Goal: Information Seeking & Learning: Learn about a topic

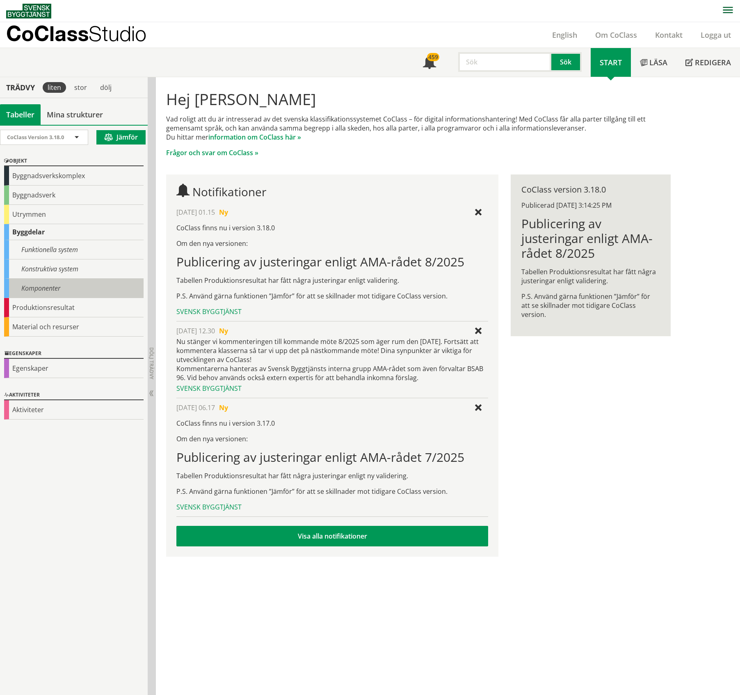
click at [53, 288] on div "Komponenter" at bounding box center [74, 288] width 140 height 19
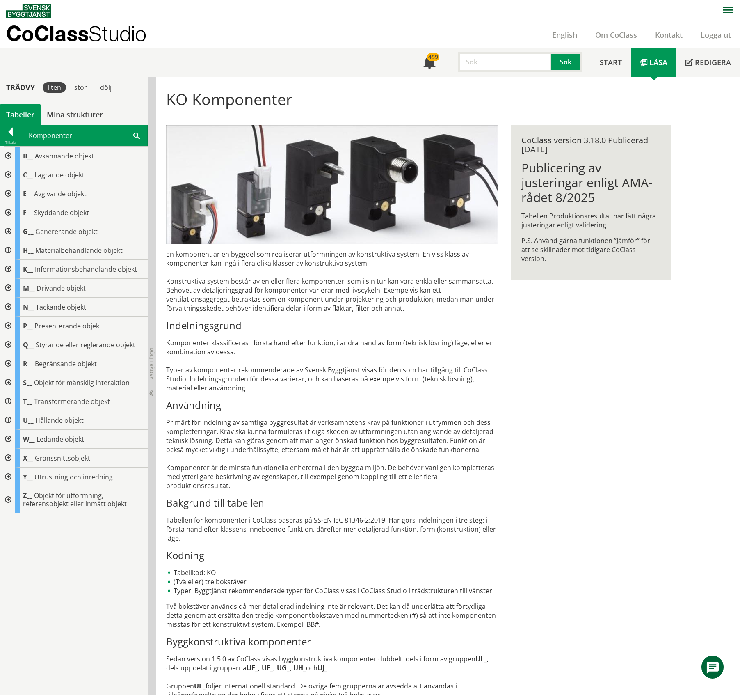
click at [8, 475] on div at bounding box center [7, 476] width 15 height 19
click at [9, 478] on div at bounding box center [7, 476] width 15 height 19
click at [8, 458] on div at bounding box center [7, 457] width 15 height 19
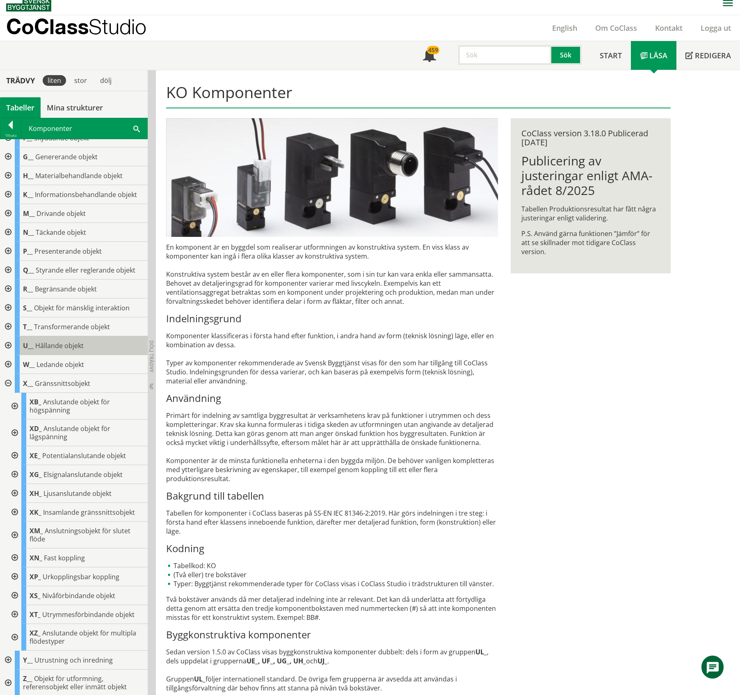
scroll to position [9, 0]
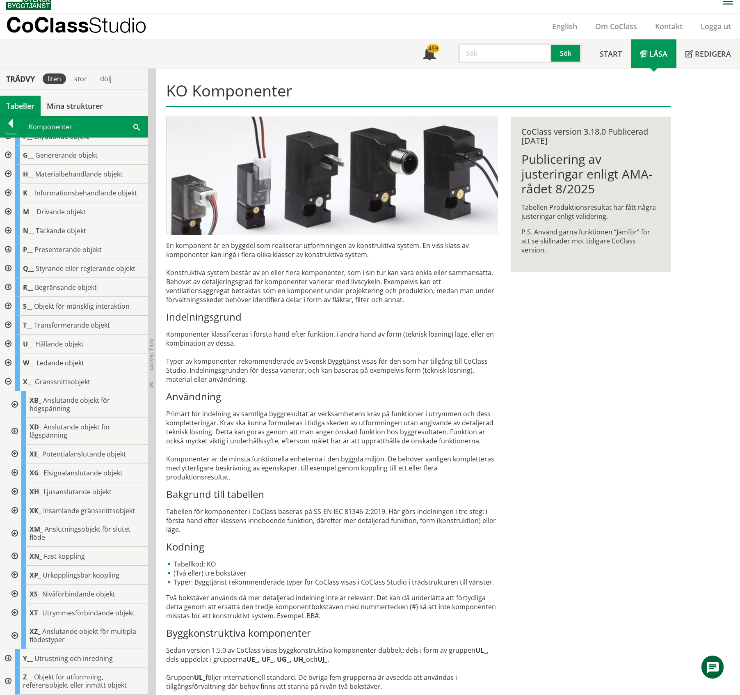
click at [14, 509] on div at bounding box center [14, 510] width 15 height 19
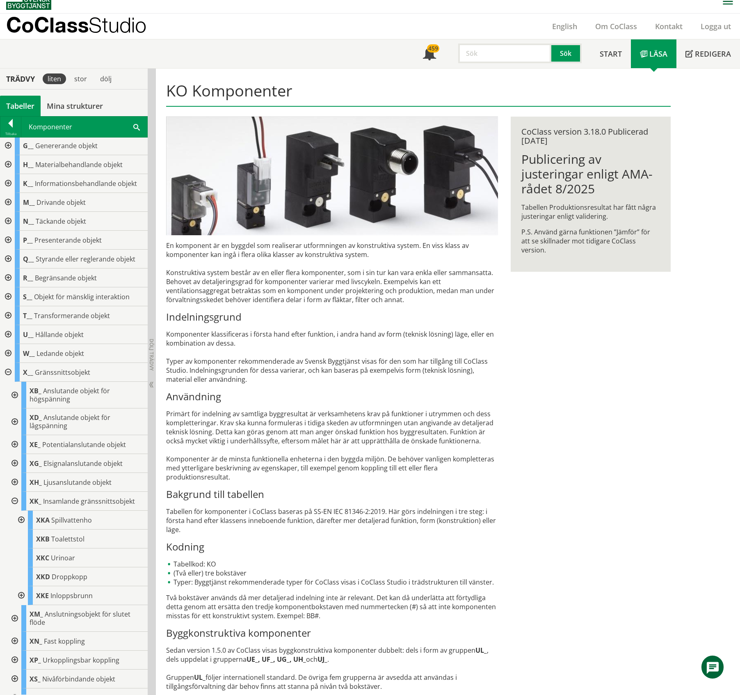
click at [14, 501] on div at bounding box center [14, 501] width 15 height 19
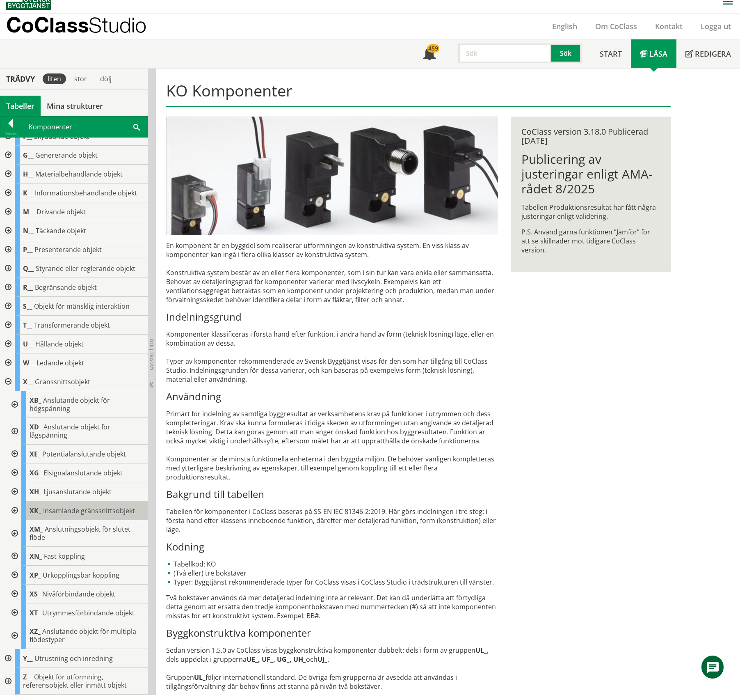
click at [78, 510] on span "Insamlande gränssnittsobjekt" at bounding box center [89, 510] width 92 height 9
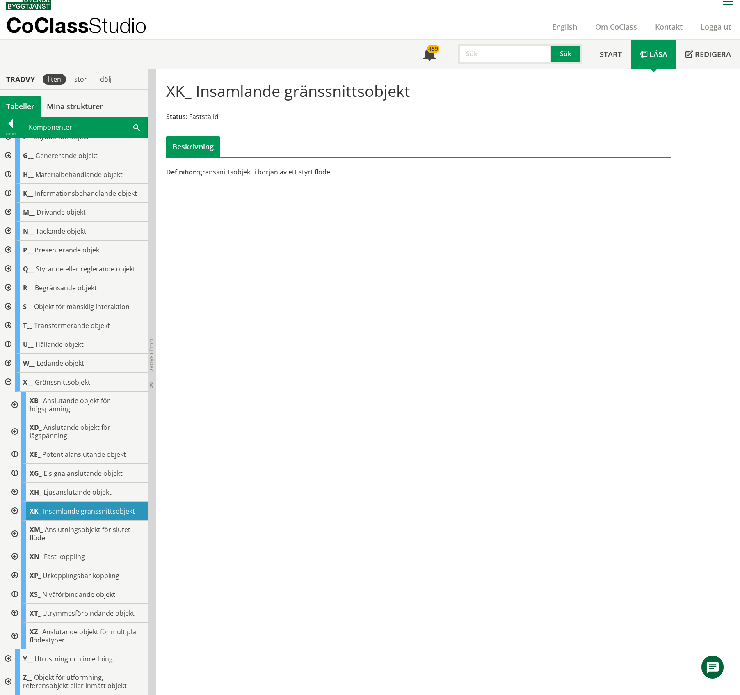
click at [15, 554] on div at bounding box center [14, 556] width 15 height 19
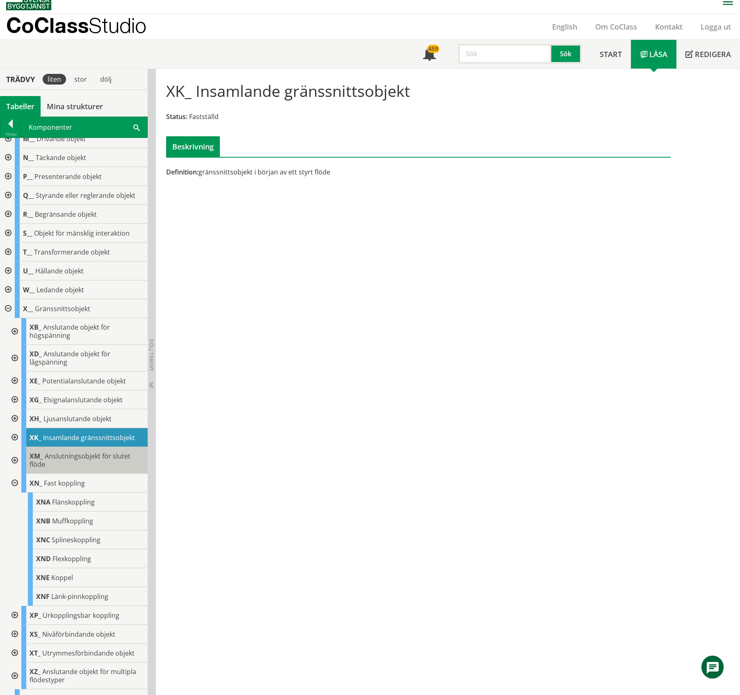
scroll to position [181, 0]
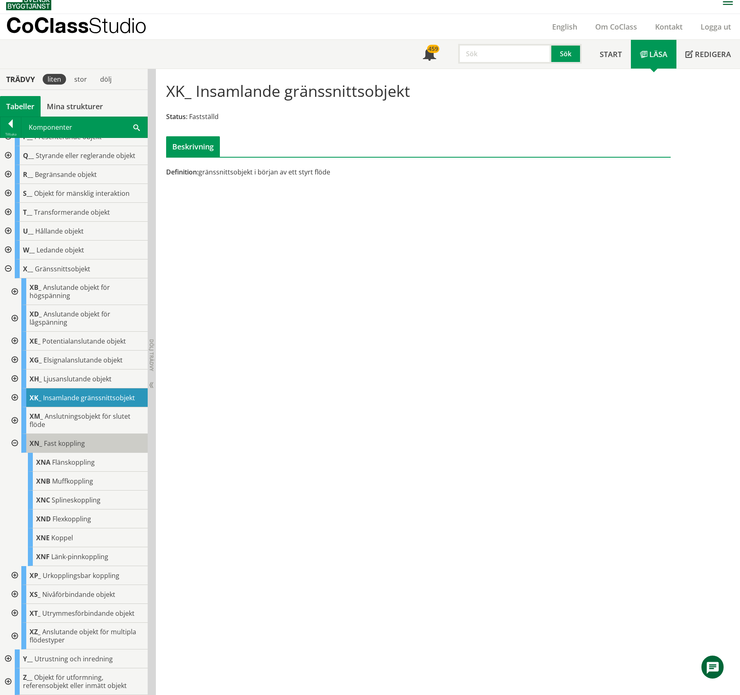
click at [63, 441] on span "Fast koppling" at bounding box center [64, 443] width 41 height 9
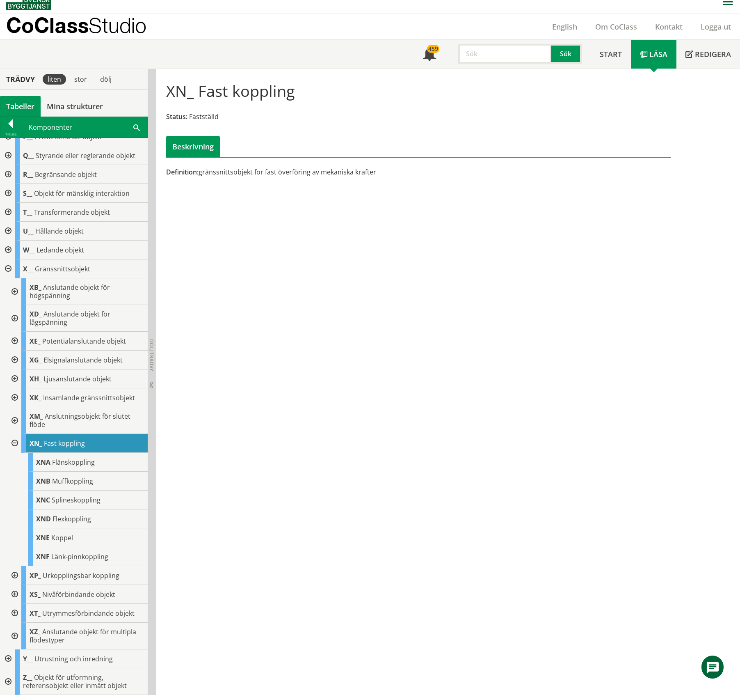
click at [16, 443] on div at bounding box center [14, 443] width 15 height 19
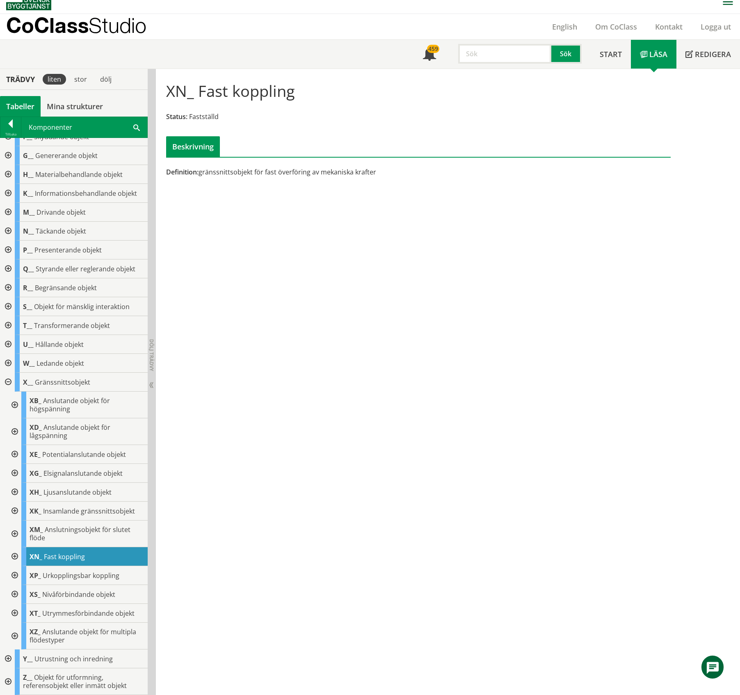
click at [14, 630] on div at bounding box center [14, 635] width 15 height 27
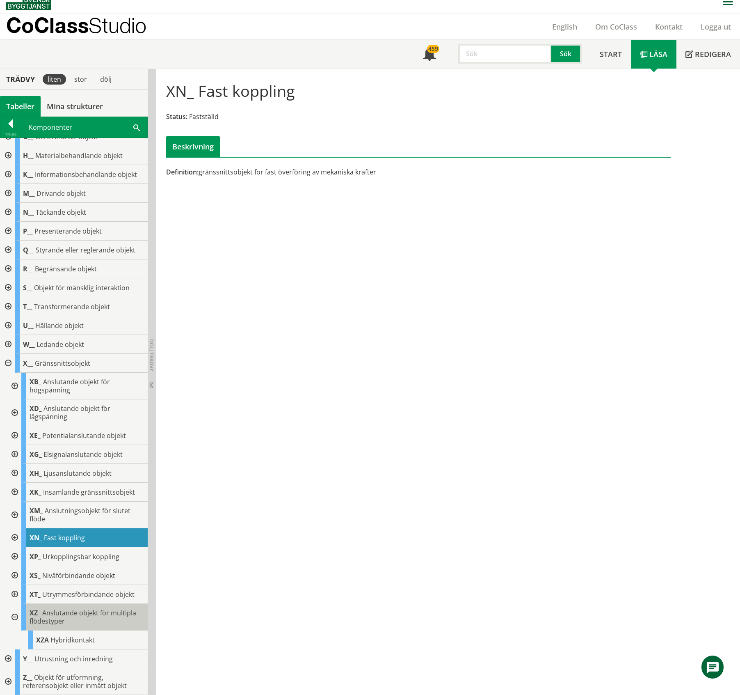
click at [68, 616] on span "Anslutande objekt för multipla flödestyper" at bounding box center [83, 616] width 107 height 17
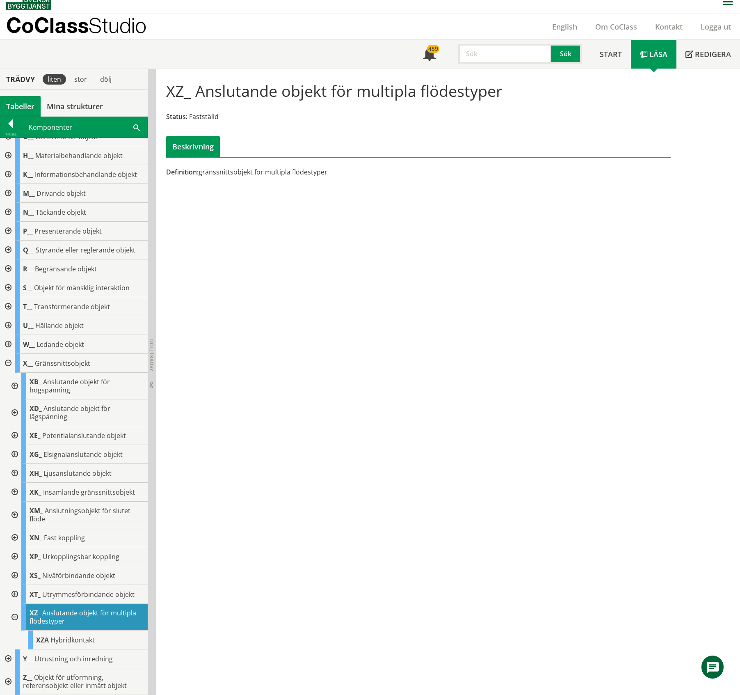
click at [15, 615] on div at bounding box center [14, 617] width 15 height 27
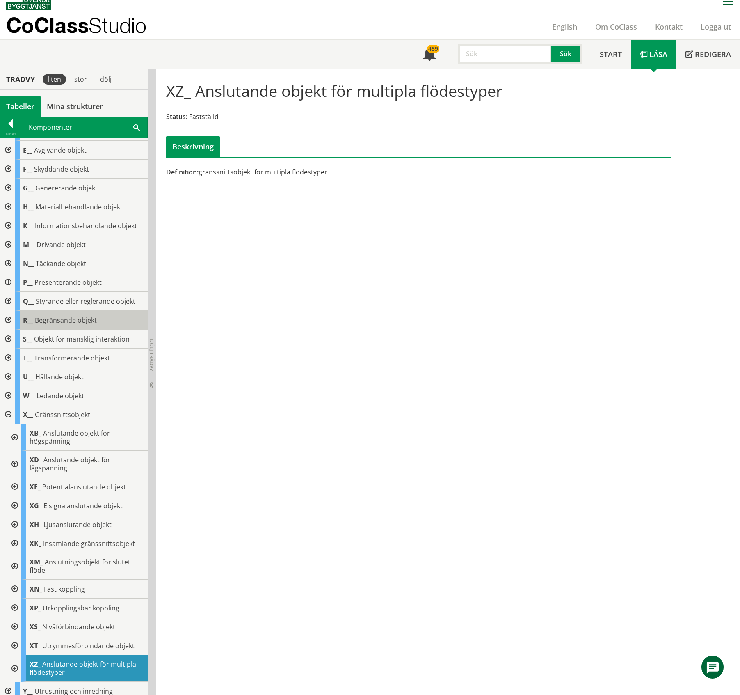
scroll to position [68, 0]
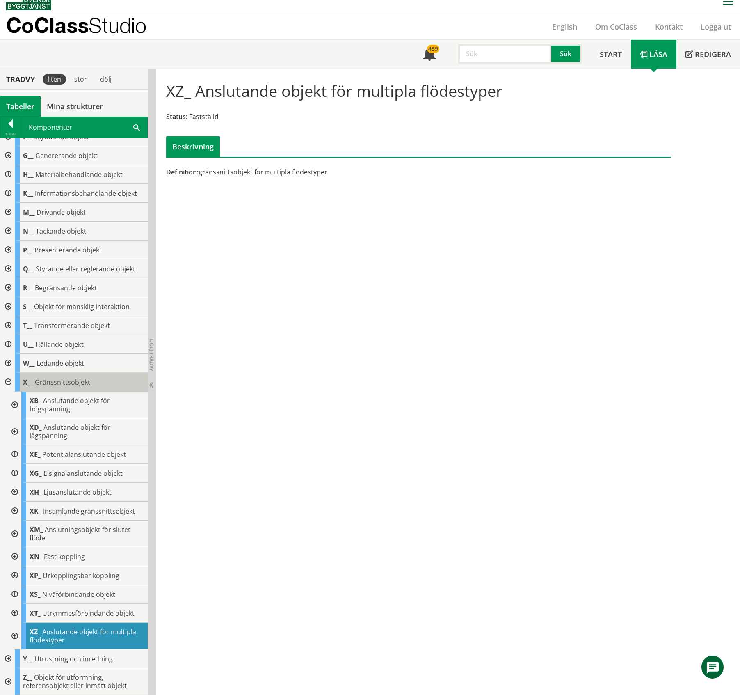
click at [76, 382] on span "Gränssnittsobjekt" at bounding box center [62, 381] width 55 height 9
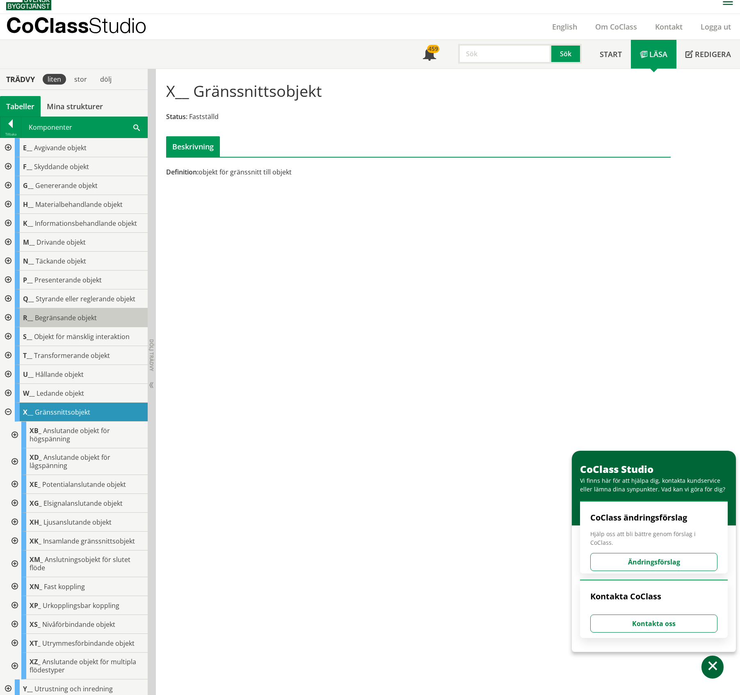
scroll to position [68, 0]
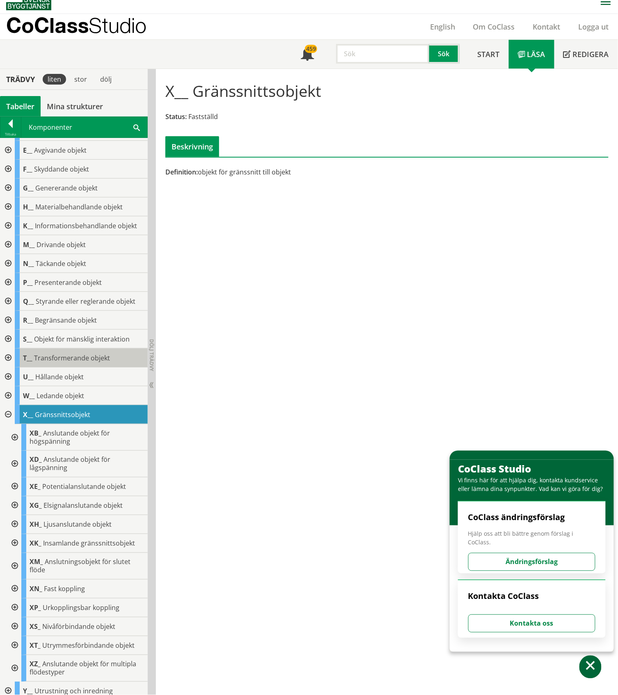
scroll to position [68, 0]
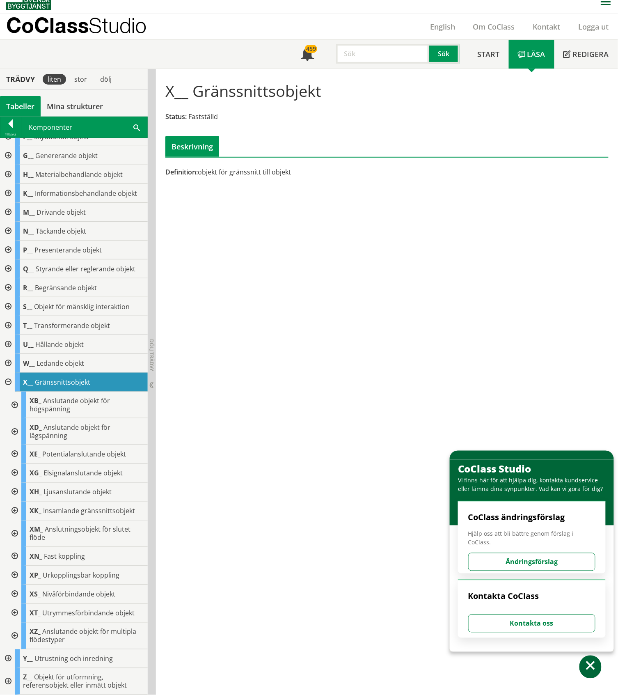
click at [9, 683] on div at bounding box center [7, 681] width 15 height 27
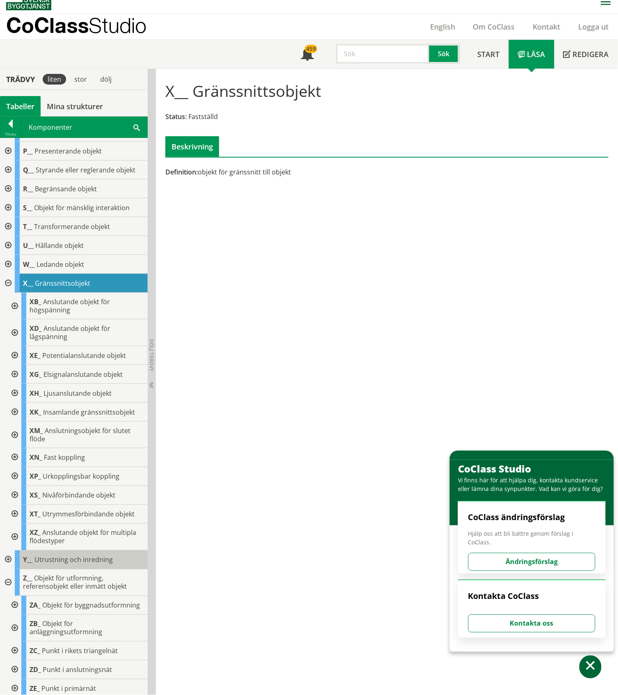
scroll to position [281, 0]
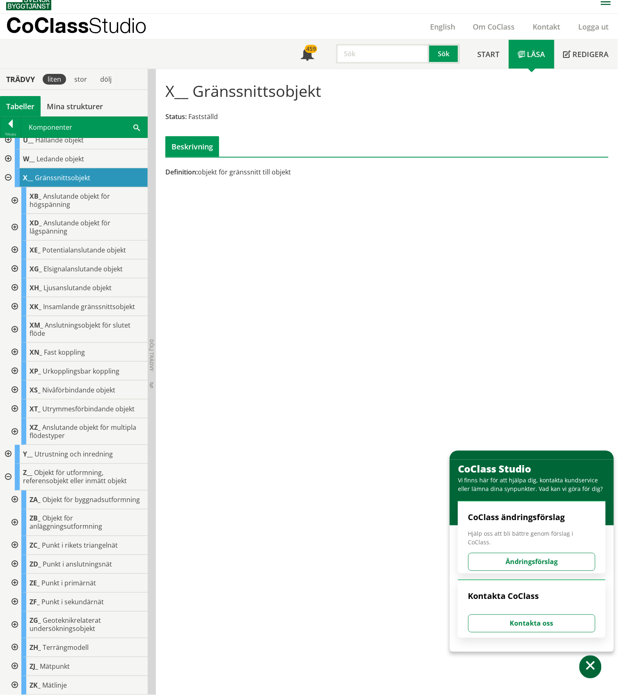
click at [17, 496] on div at bounding box center [14, 499] width 15 height 19
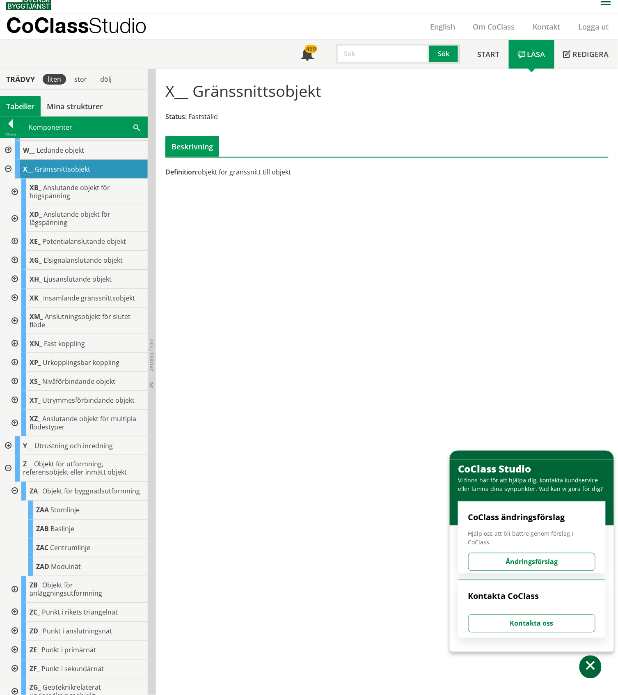
click at [16, 496] on div at bounding box center [14, 491] width 15 height 19
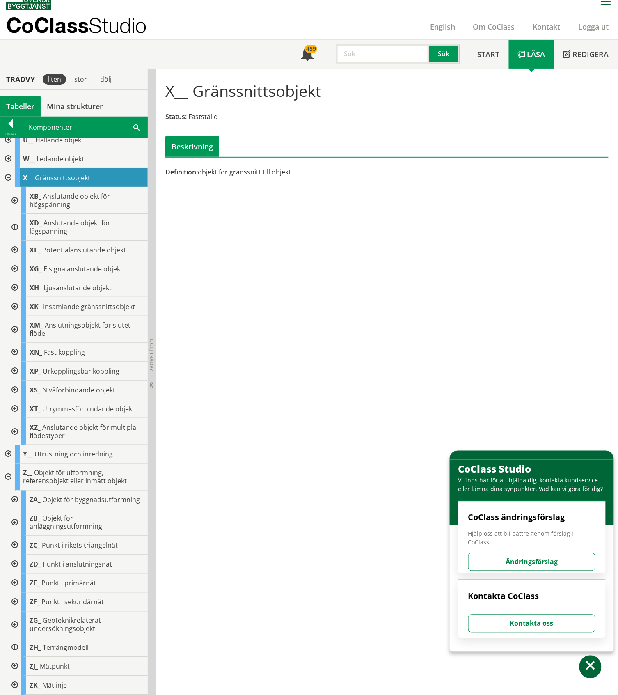
click at [8, 470] on div at bounding box center [7, 477] width 15 height 27
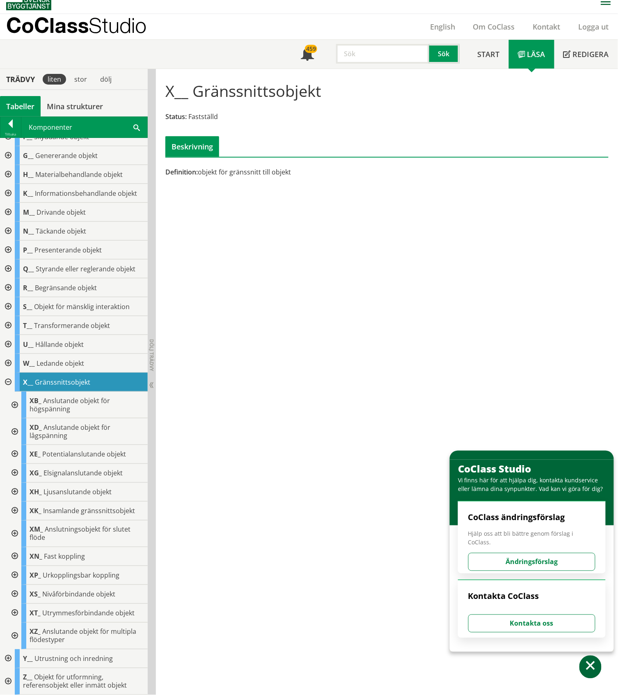
click at [7, 323] on div at bounding box center [7, 325] width 15 height 19
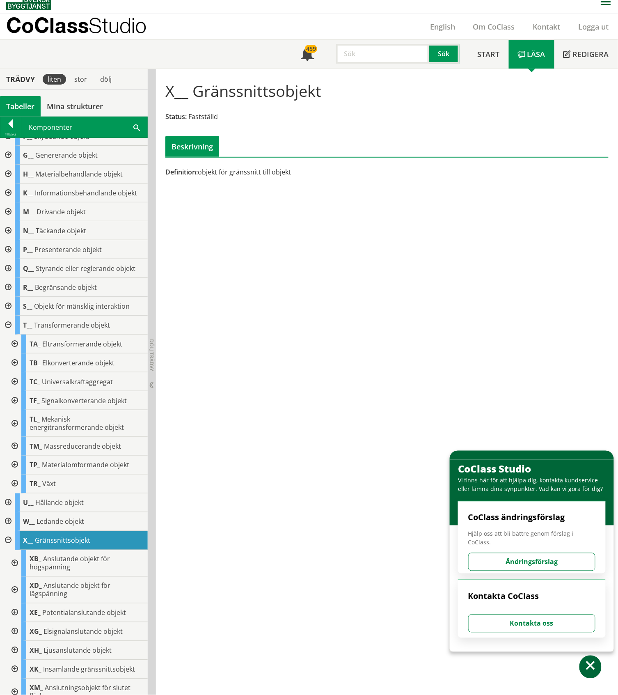
scroll to position [227, 0]
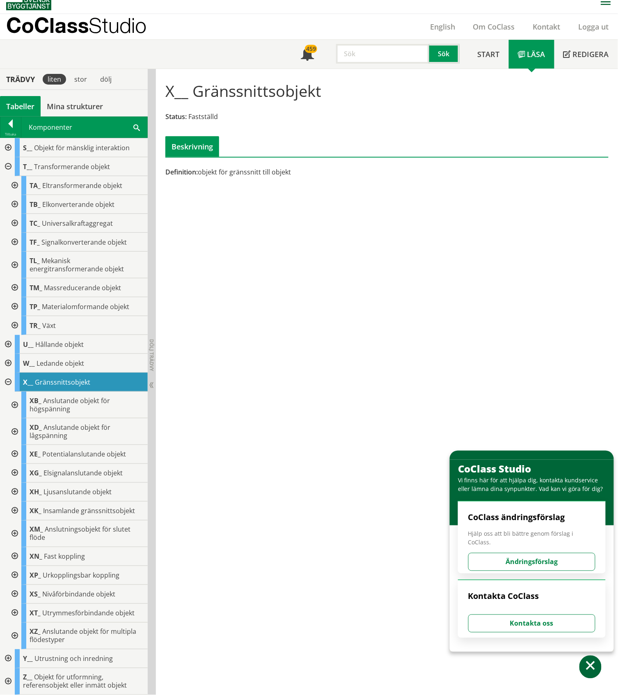
click at [10, 167] on div at bounding box center [7, 166] width 15 height 19
